Goal: Entertainment & Leisure: Consume media (video, audio)

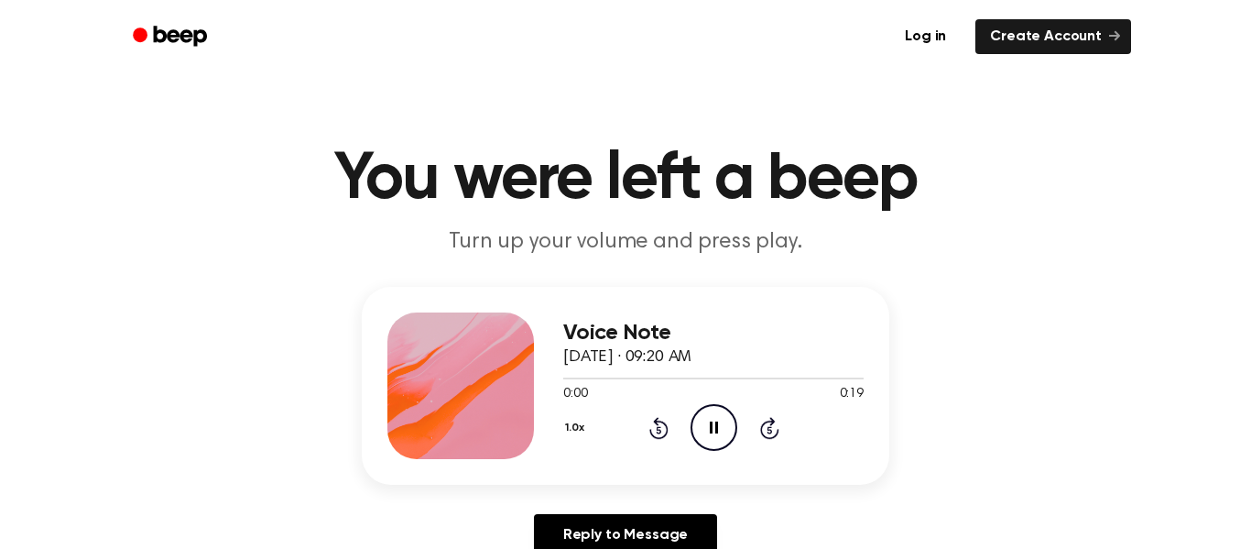
click at [710, 441] on icon "Pause Audio" at bounding box center [714, 427] width 47 height 47
click at [704, 425] on icon "Play Audio" at bounding box center [714, 427] width 47 height 47
click at [712, 432] on icon at bounding box center [715, 427] width 10 height 12
click at [578, 432] on button "1.0x" at bounding box center [576, 427] width 27 height 31
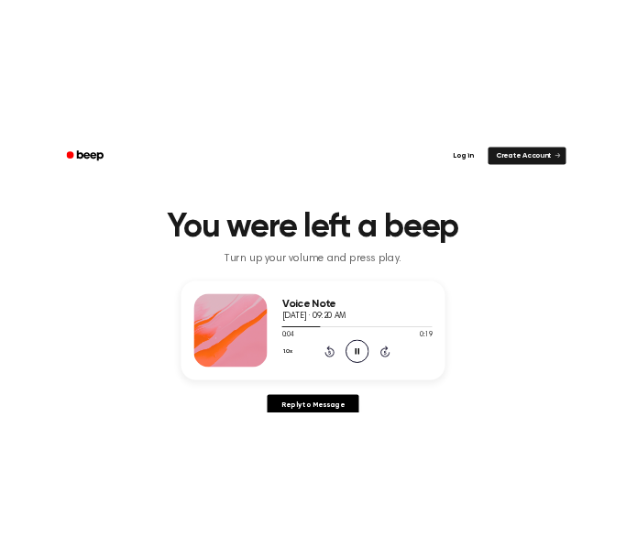
scroll to position [7, 0]
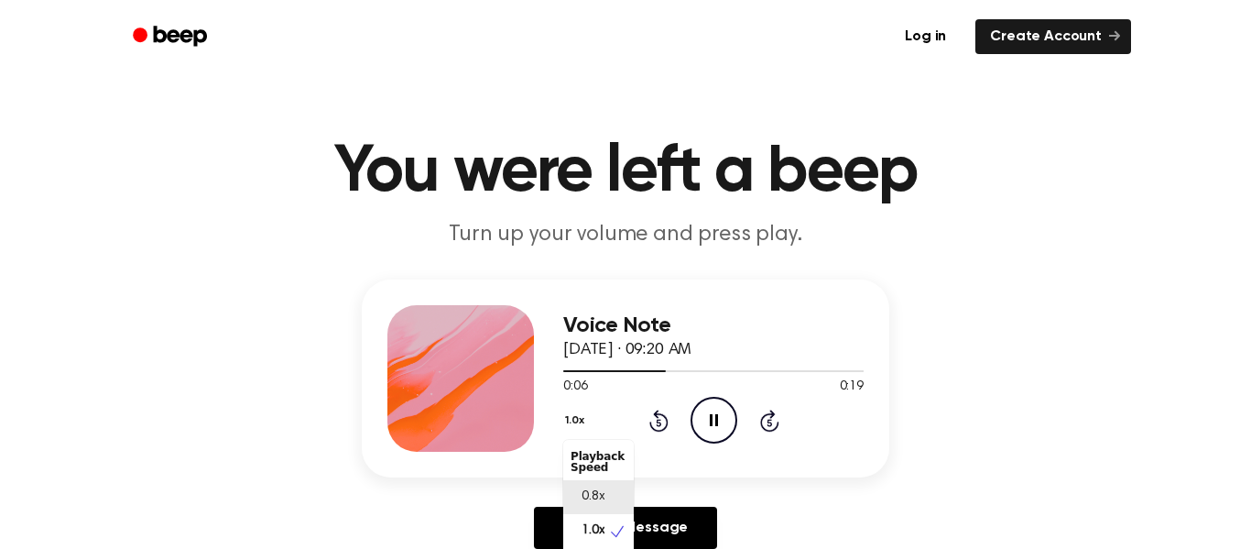
click at [597, 497] on span "0.8x" at bounding box center [593, 496] width 23 height 19
click at [577, 422] on button "0.8x" at bounding box center [578, 420] width 31 height 31
click at [584, 521] on span "1.0x" at bounding box center [593, 530] width 23 height 19
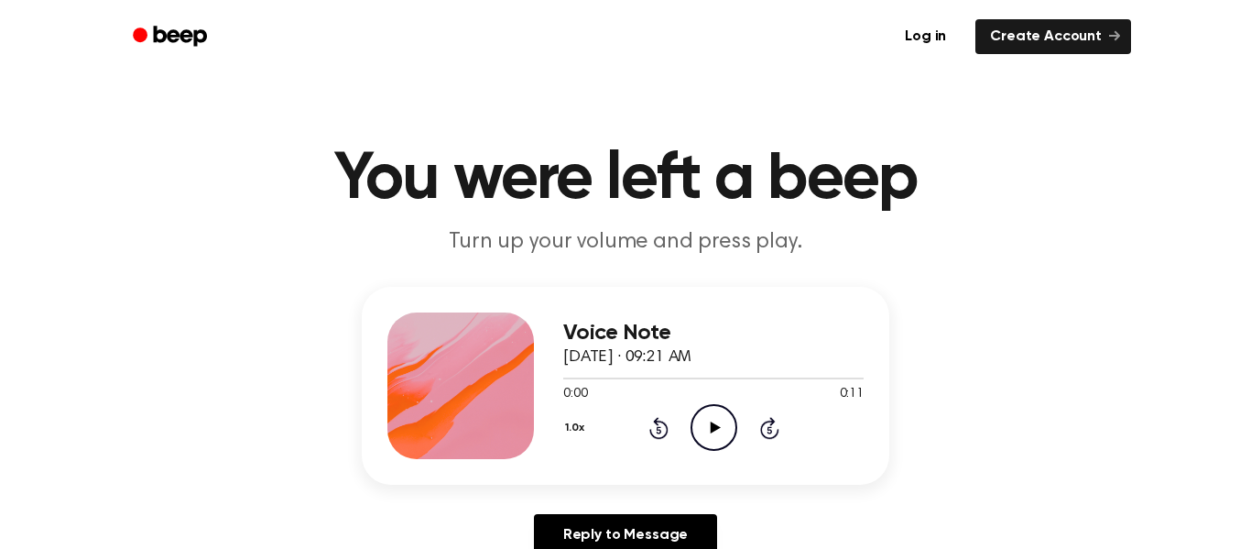
click at [707, 423] on icon "Play Audio" at bounding box center [714, 427] width 47 height 47
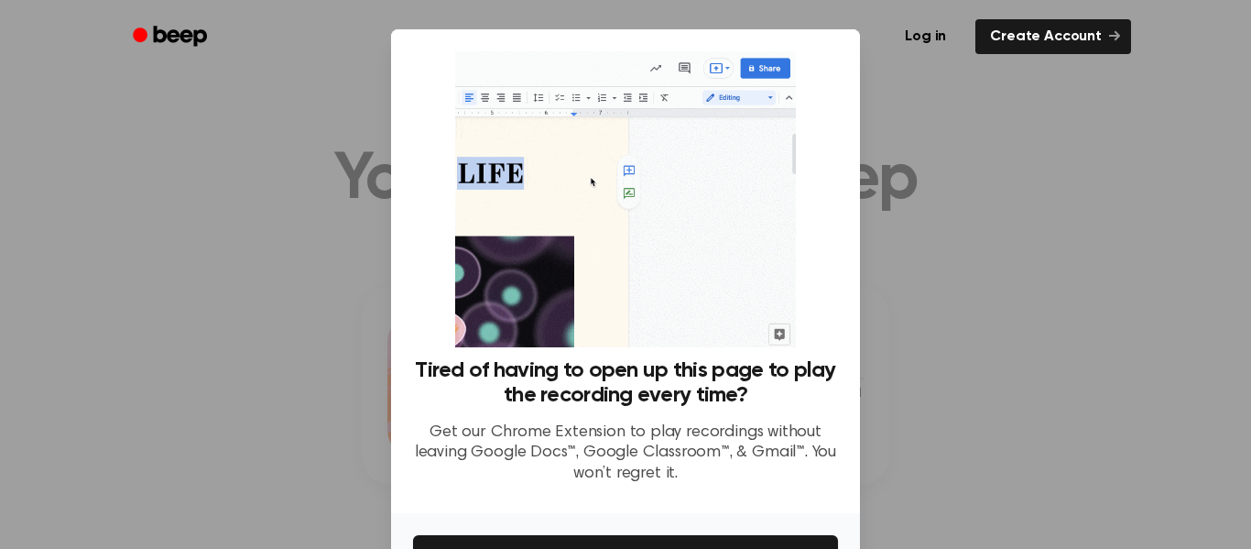
click at [979, 368] on div at bounding box center [625, 274] width 1251 height 549
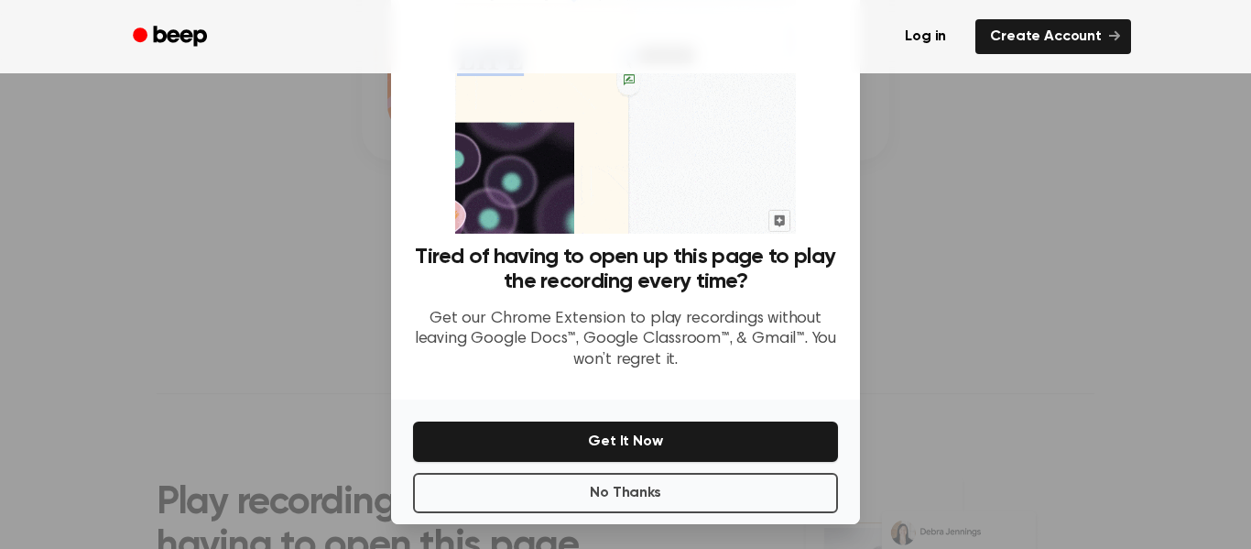
scroll to position [118, 0]
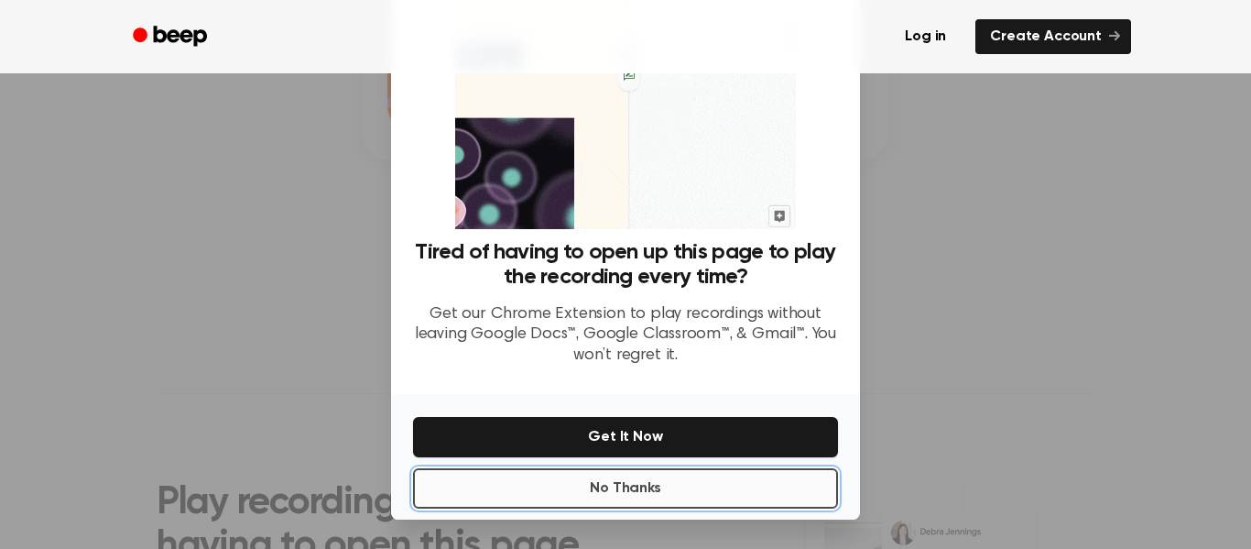
click at [792, 483] on button "No Thanks" at bounding box center [625, 488] width 425 height 40
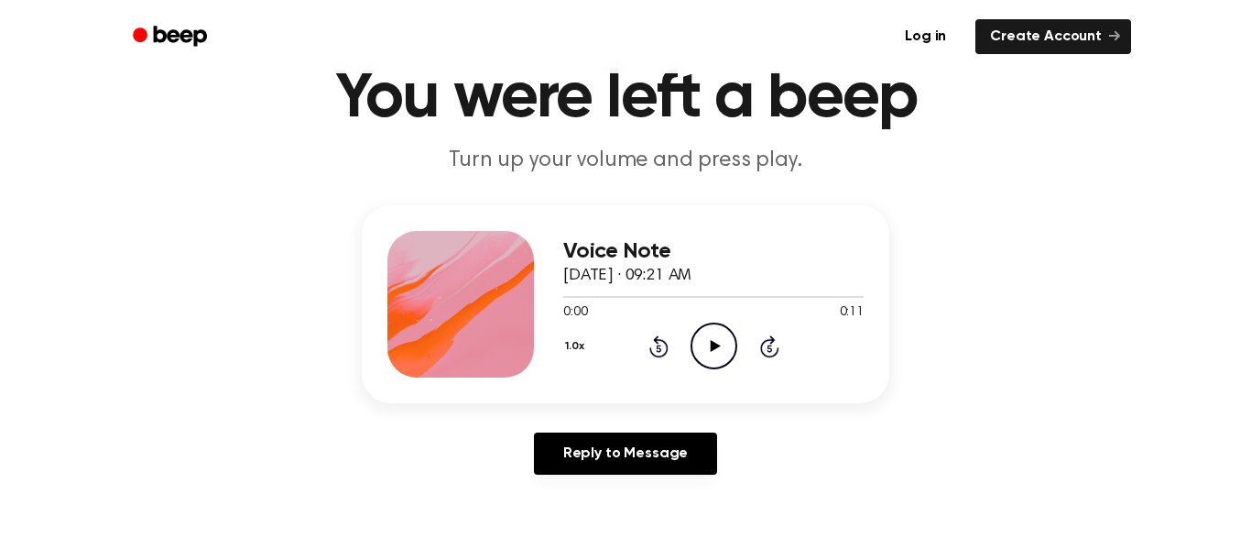
scroll to position [81, 0]
click at [715, 336] on icon "Play Audio" at bounding box center [714, 346] width 47 height 47
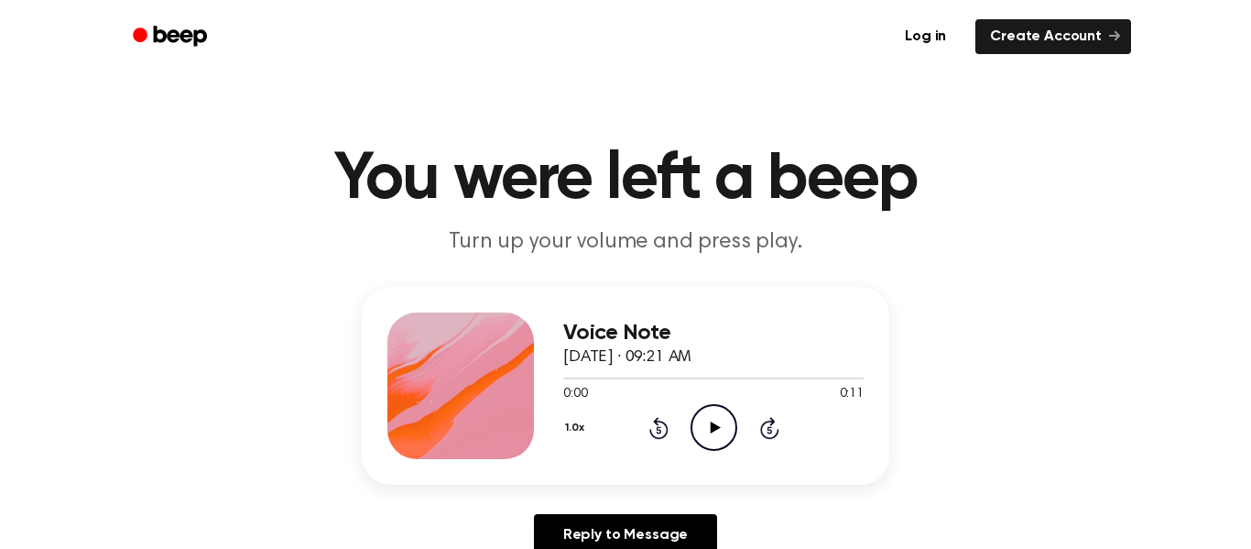
click at [712, 422] on icon "Play Audio" at bounding box center [714, 427] width 47 height 47
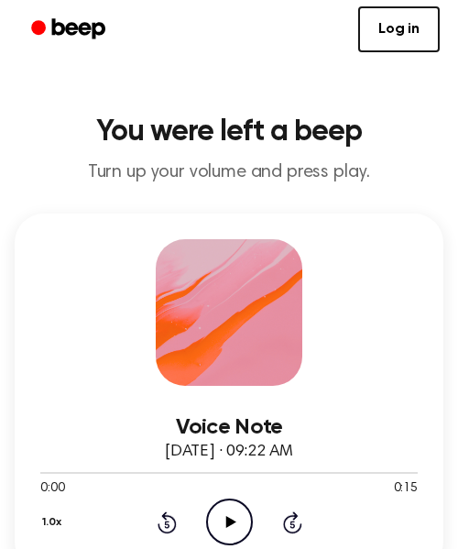
click at [239, 515] on icon "Play Audio" at bounding box center [229, 521] width 47 height 47
